Goal: Check status: Check status

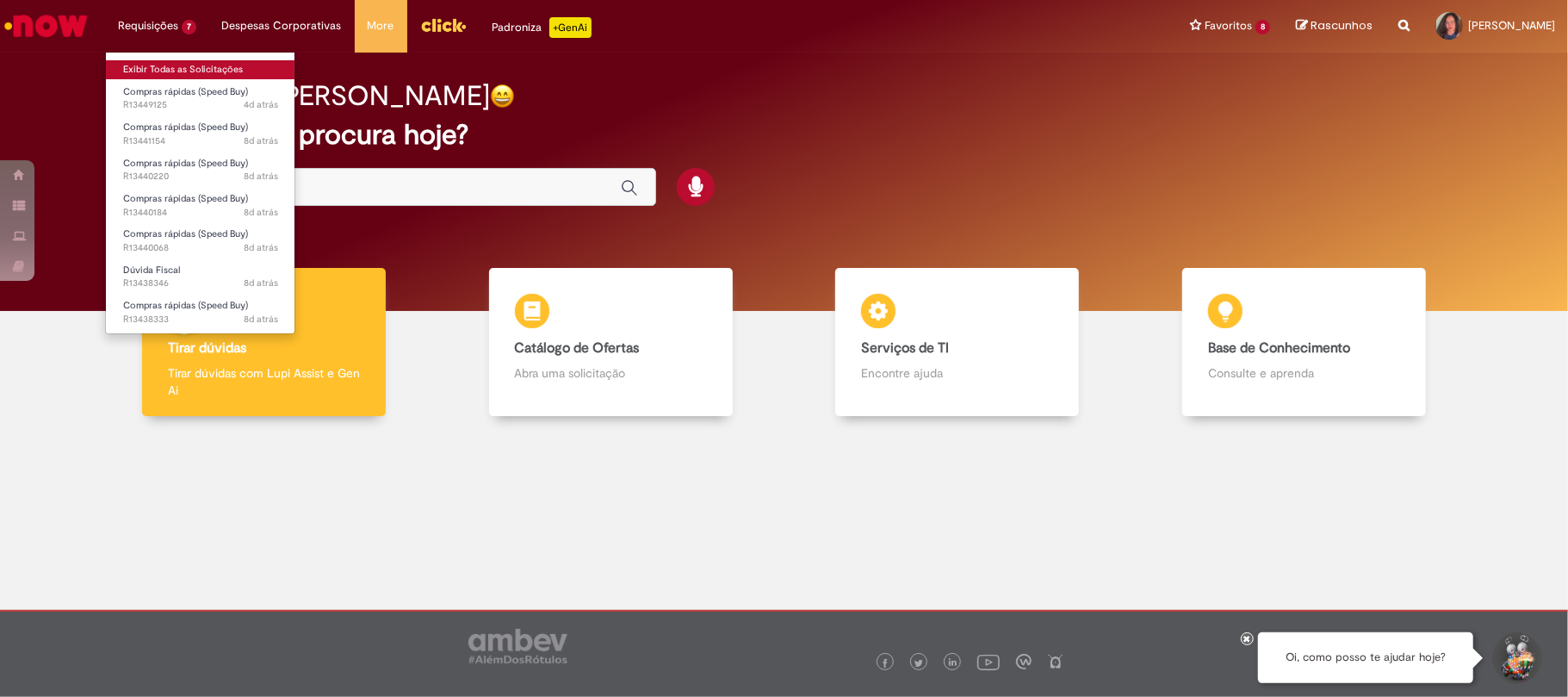
click at [178, 67] on link "Exibir Todas as Solicitações" at bounding box center [201, 70] width 190 height 19
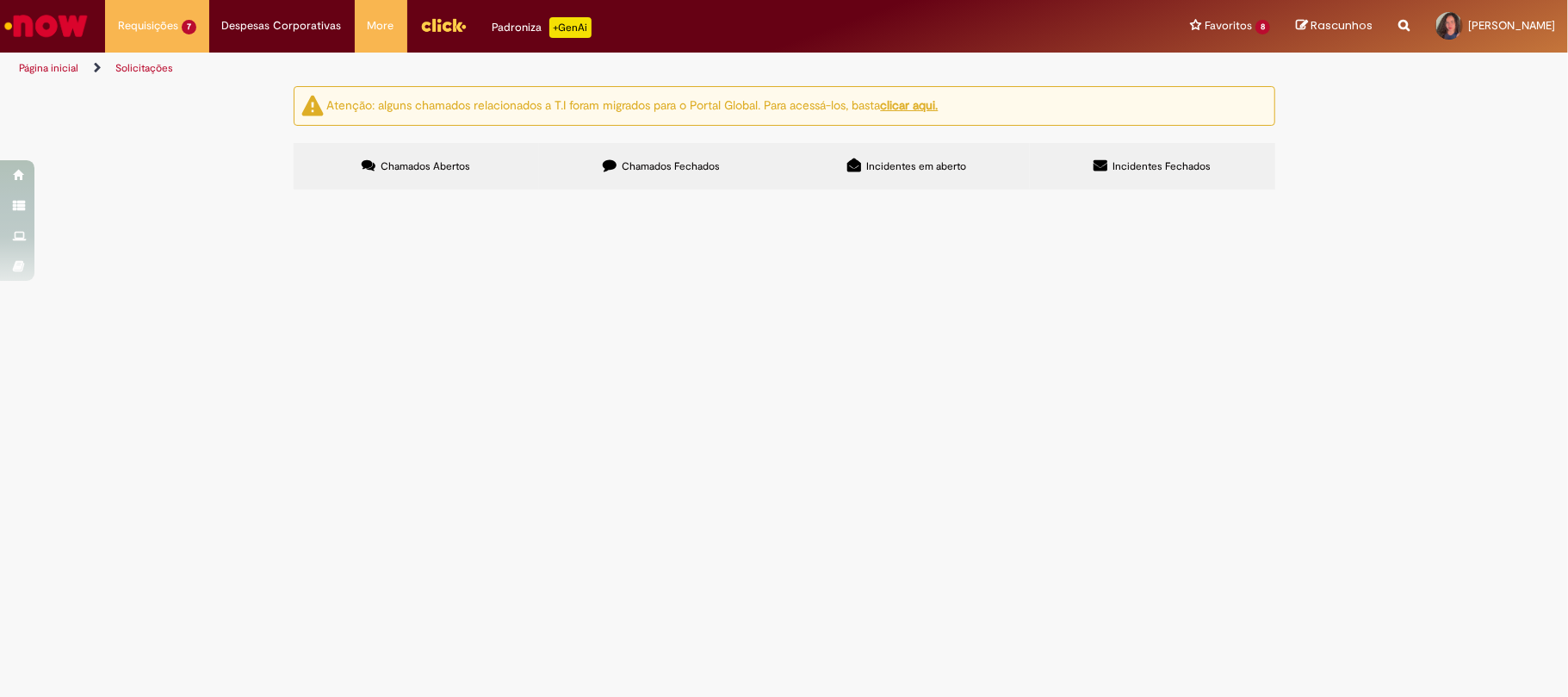
click at [629, 159] on label "Chamados Fechados" at bounding box center [662, 166] width 246 height 46
click at [0, 0] on link "2" at bounding box center [0, 0] width 0 height 0
click at [0, 0] on link "1" at bounding box center [0, 0] width 0 height 0
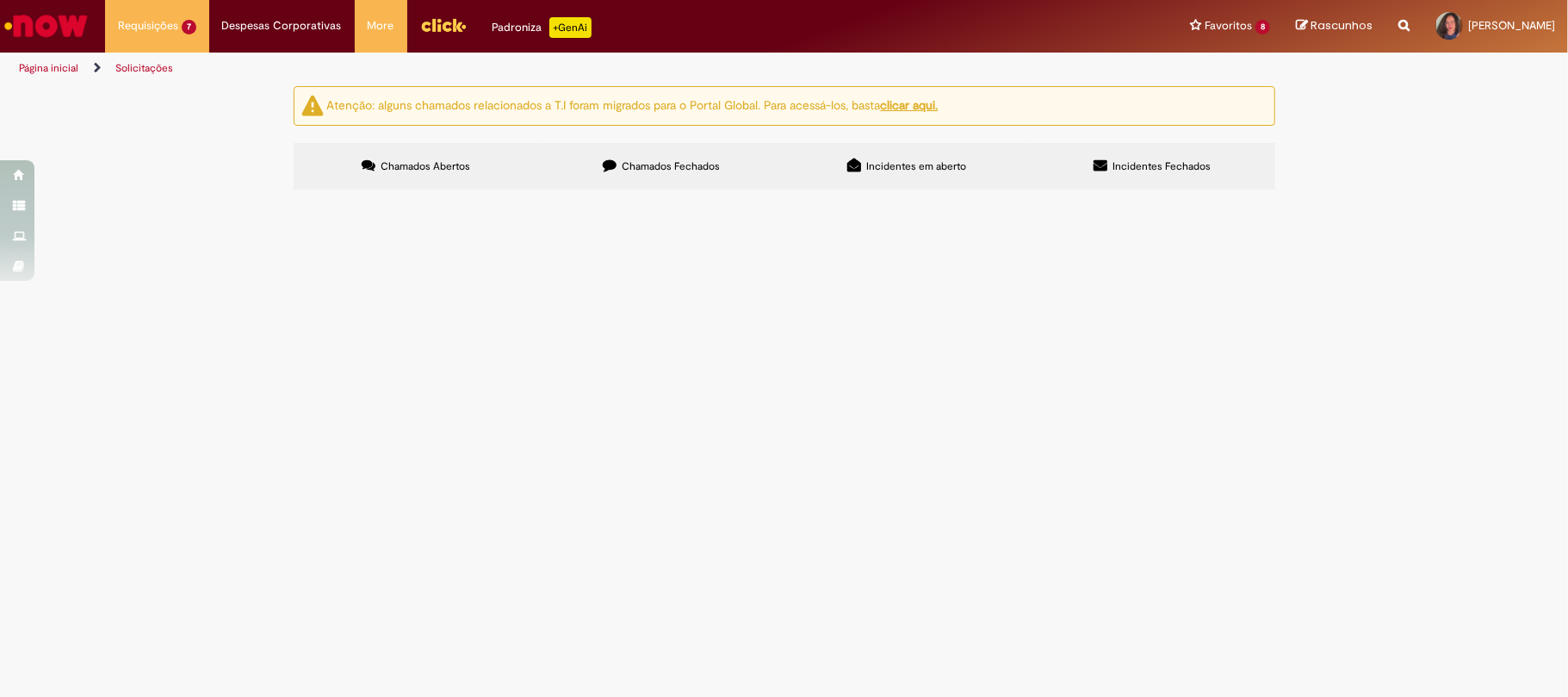
click at [0, 0] on span "Cancelamento ou Encerramento de Pedido" at bounding box center [0, 0] width 0 height 0
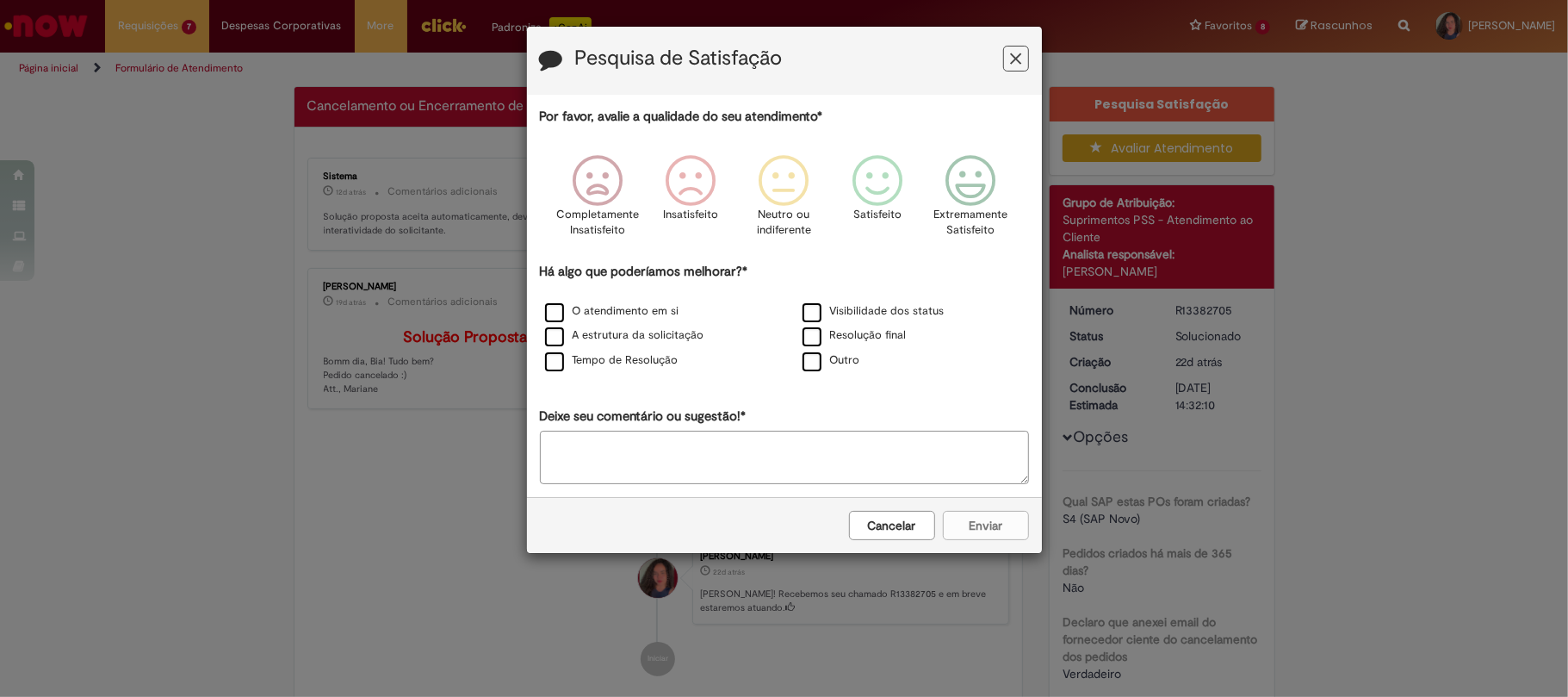
click at [1016, 62] on icon "Feedback" at bounding box center [1015, 58] width 11 height 18
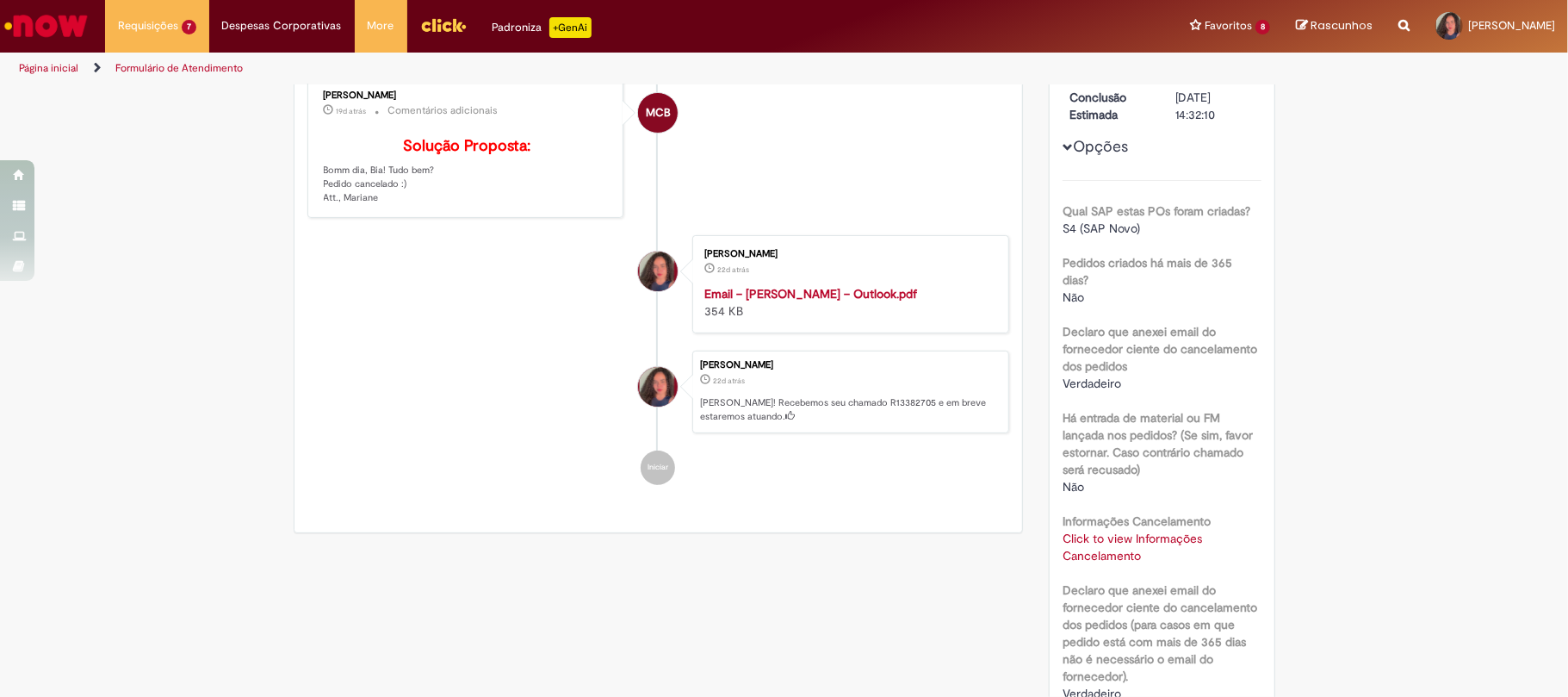
scroll to position [520, 0]
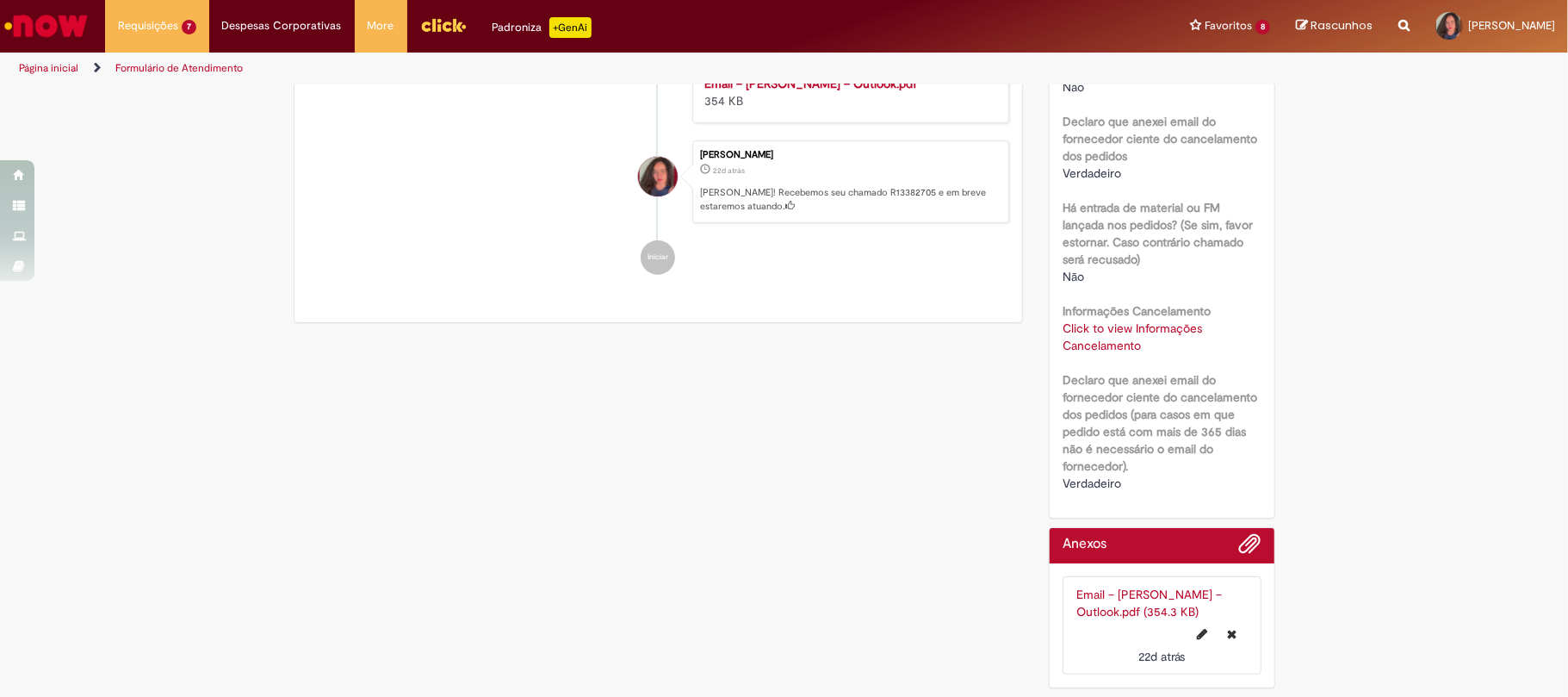
click at [1087, 321] on link "Click to view Informações Cancelamento" at bounding box center [1133, 337] width 139 height 33
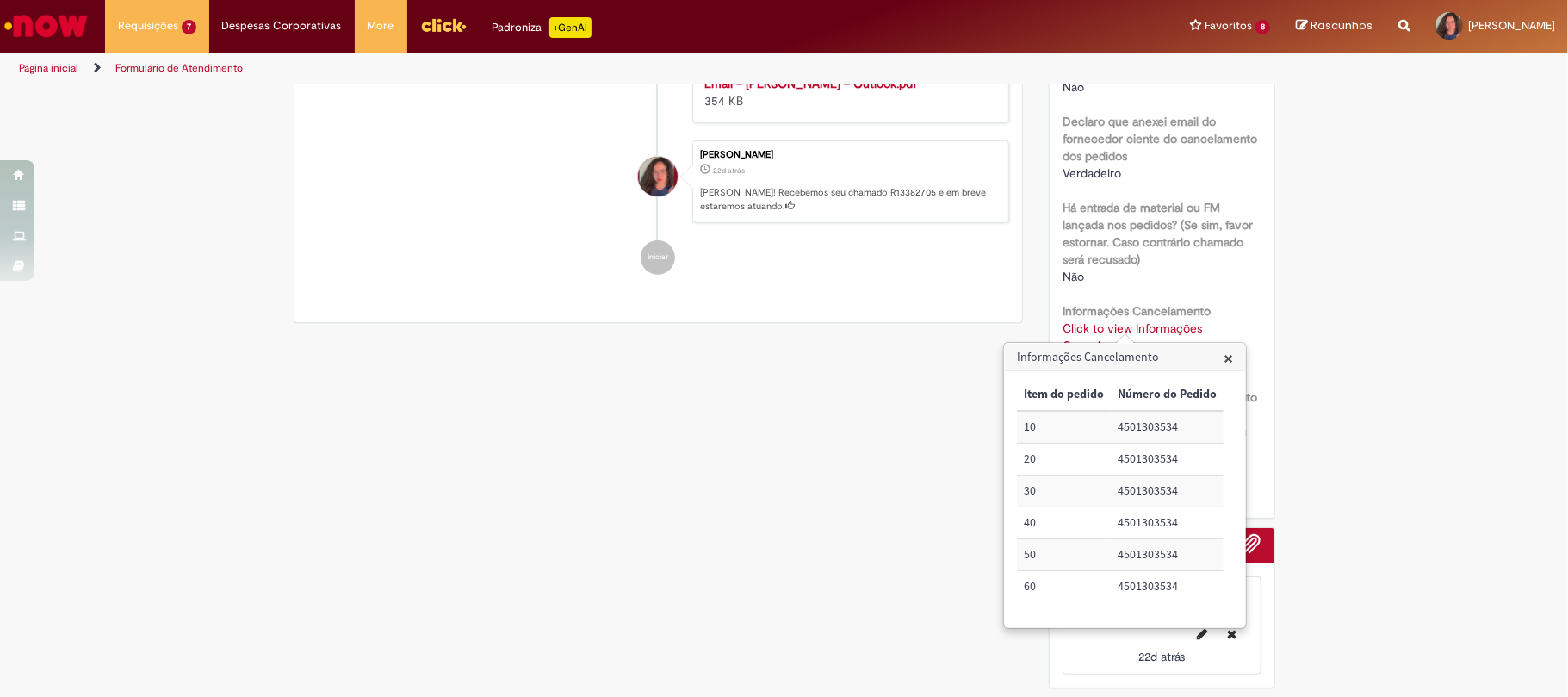
click at [1299, 276] on div "Verificar Código de Barras Aguardando Aprovação Aguardando atendimento Em andam…" at bounding box center [784, 141] width 1568 height 1112
click at [1225, 362] on span "×" at bounding box center [1228, 358] width 10 height 24
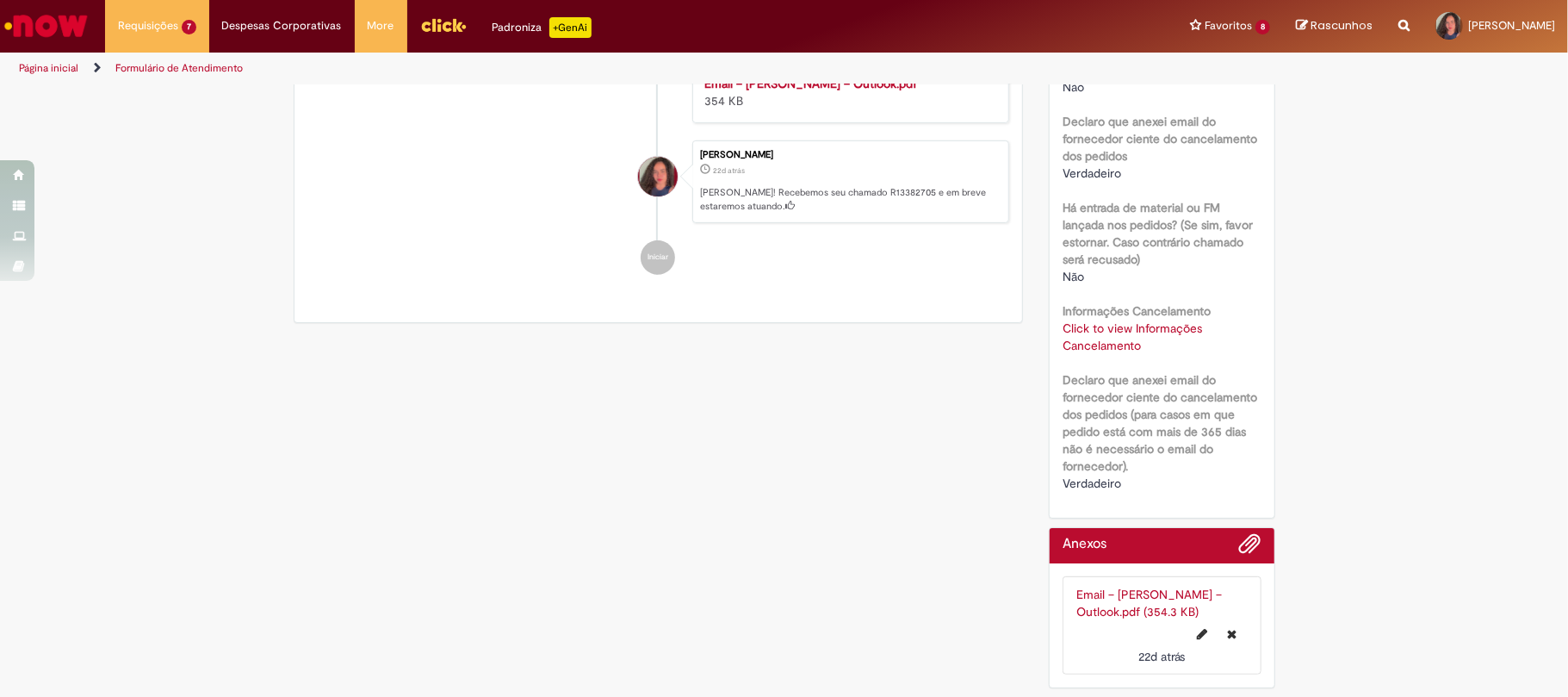
scroll to position [0, 0]
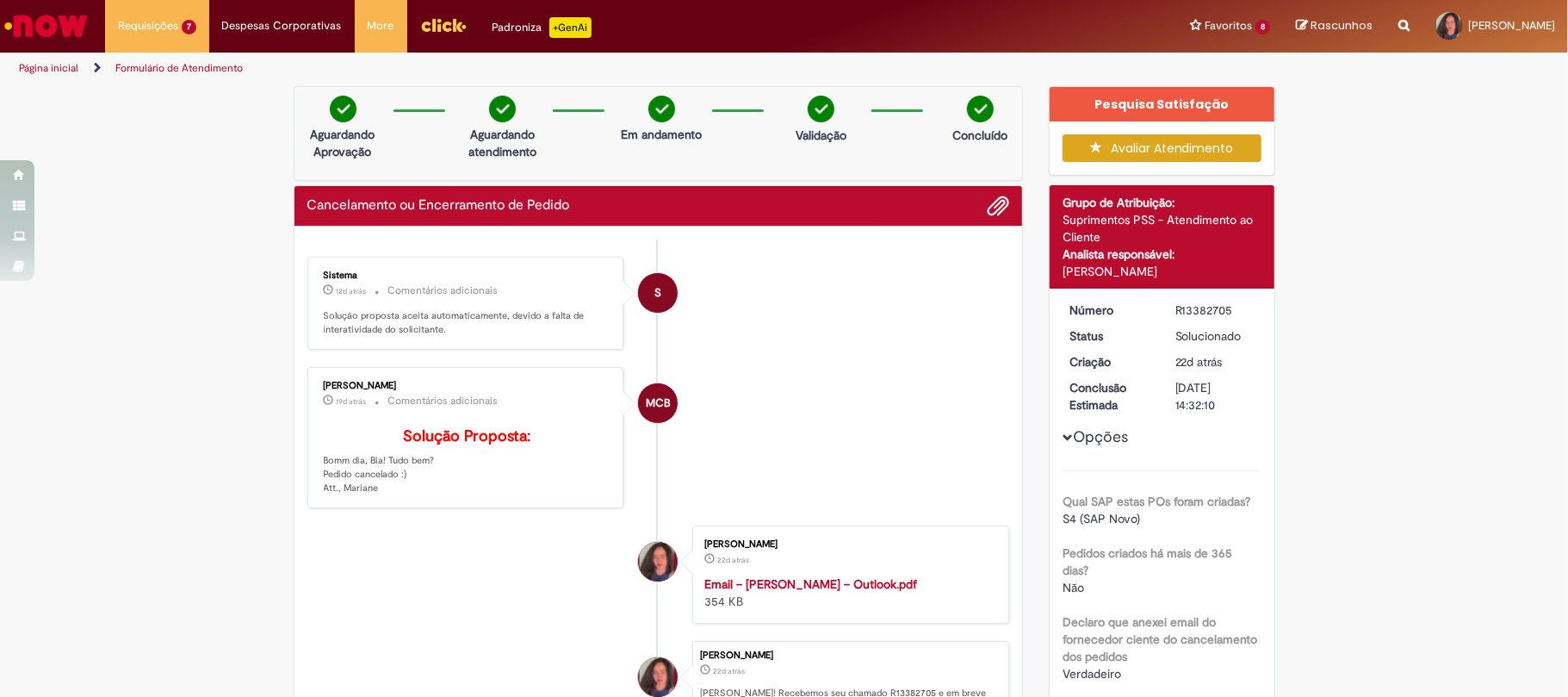
click at [55, 18] on img "Ir para a Homepage" at bounding box center [46, 26] width 89 height 35
